Goal: Information Seeking & Learning: Learn about a topic

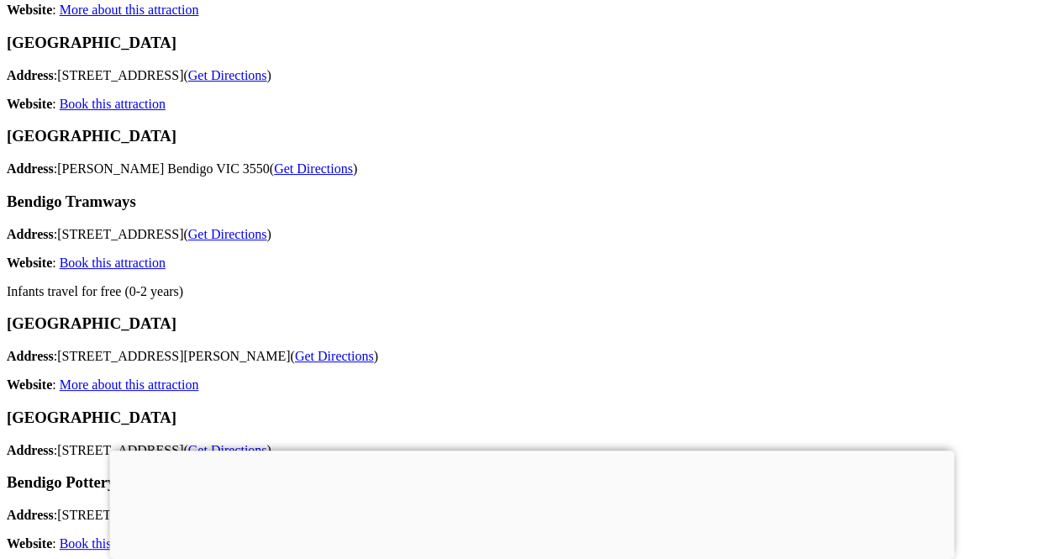
scroll to position [13278, 0]
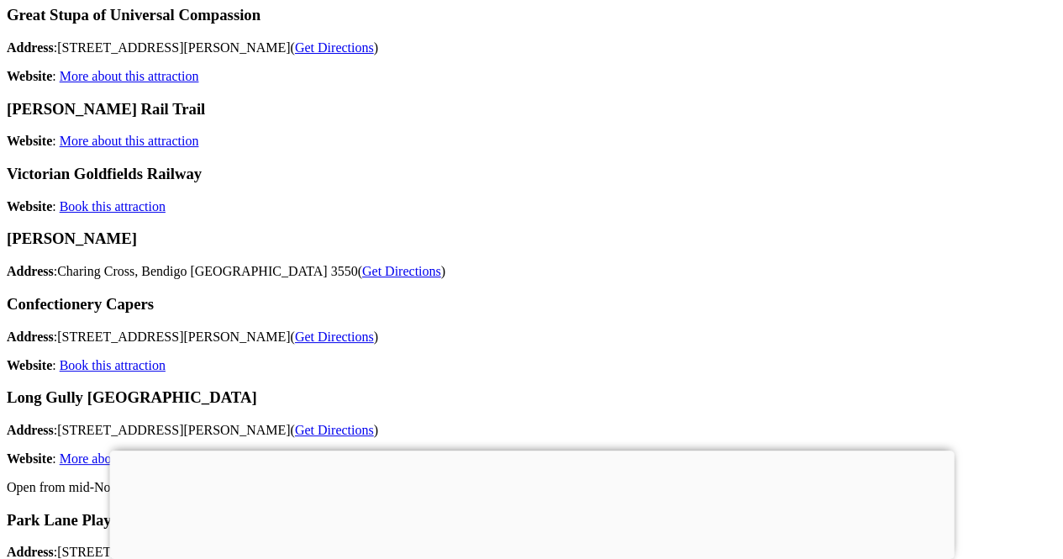
scroll to position [13782, 0]
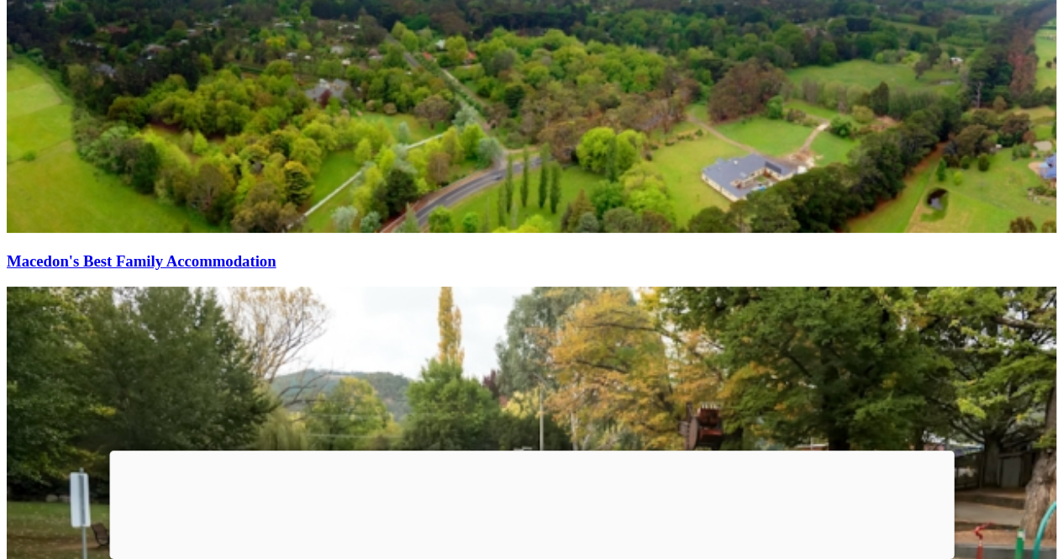
scroll to position [25295, 0]
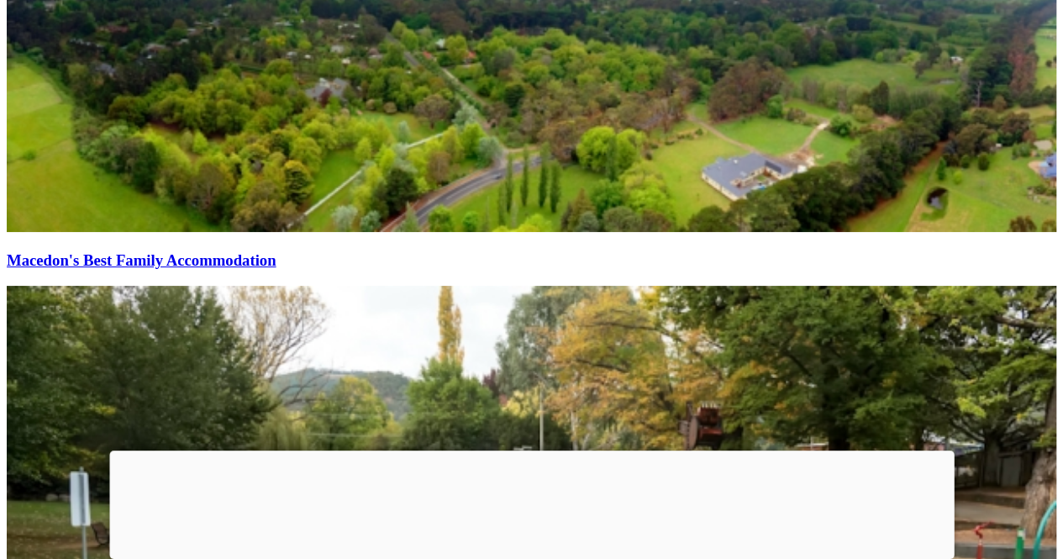
drag, startPoint x: 401, startPoint y: 176, endPoint x: 568, endPoint y: 184, distance: 167.4
drag, startPoint x: 414, startPoint y: 182, endPoint x: 620, endPoint y: 182, distance: 205.9
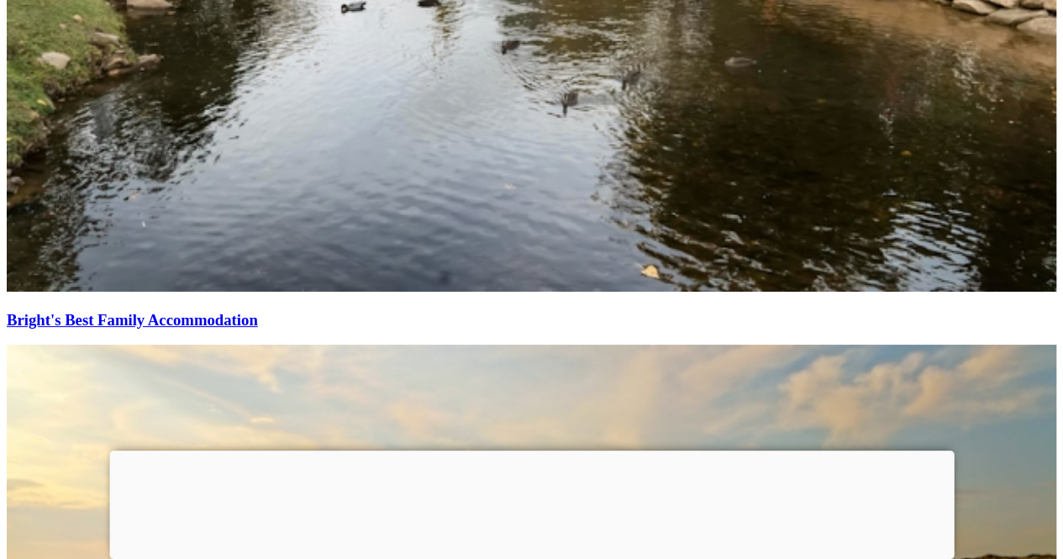
scroll to position [25967, 0]
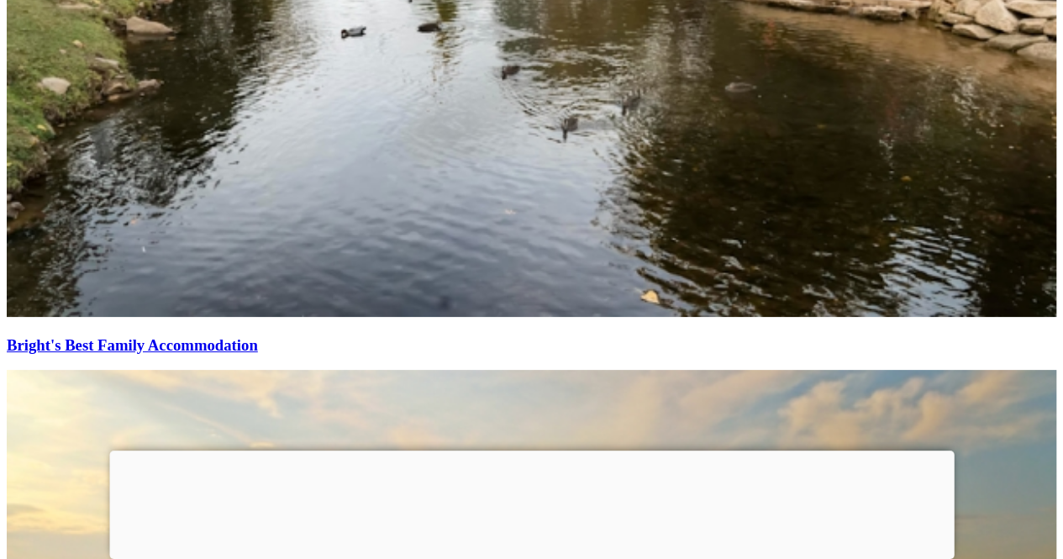
drag, startPoint x: 762, startPoint y: 142, endPoint x: 856, endPoint y: 149, distance: 94.4
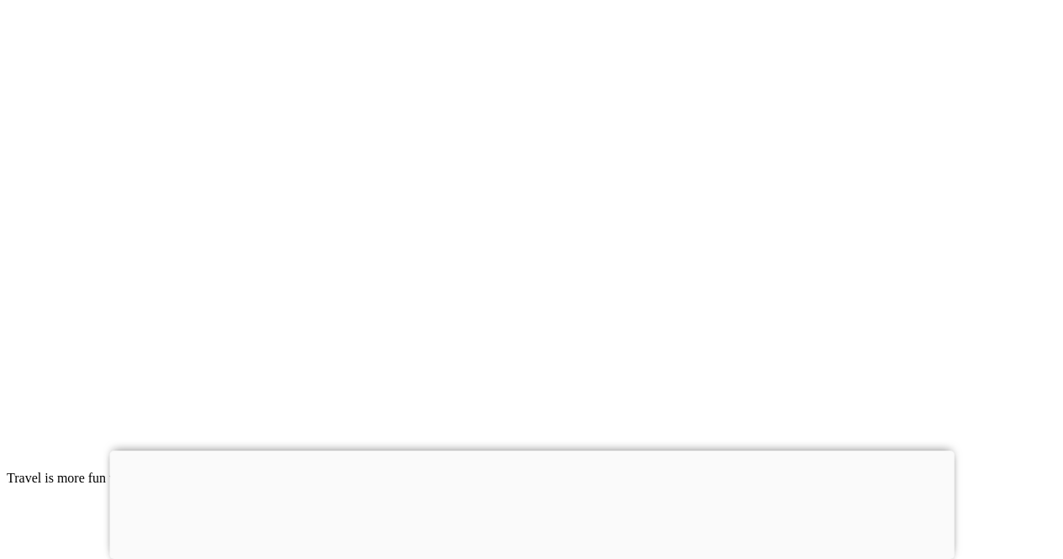
scroll to position [29160, 0]
drag, startPoint x: 644, startPoint y: 330, endPoint x: 292, endPoint y: 354, distance: 352.1
copy p "[PERSON_NAME][GEOGRAPHIC_DATA] ."
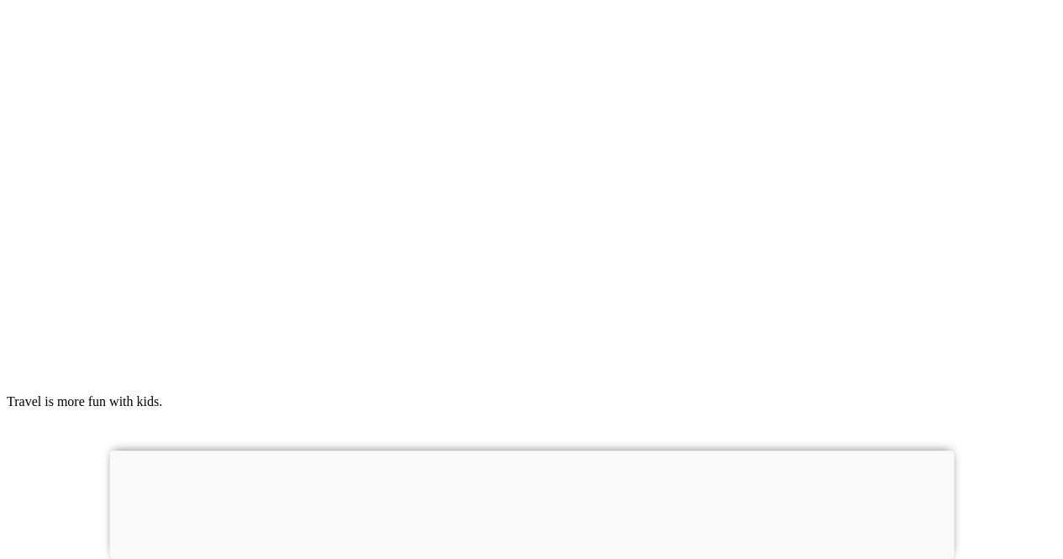
drag, startPoint x: 523, startPoint y: 95, endPoint x: 275, endPoint y: 98, distance: 247.9
copy p "[GEOGRAPHIC_DATA]"
